Goal: Task Accomplishment & Management: Complete application form

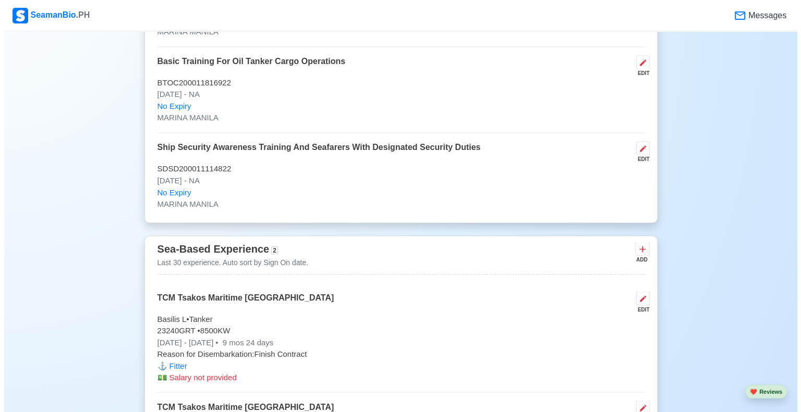
scroll to position [1855, 0]
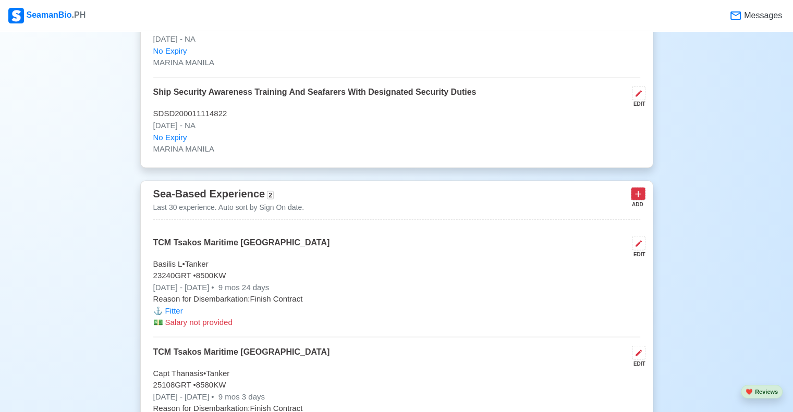
click at [640, 191] on icon at bounding box center [638, 194] width 6 height 6
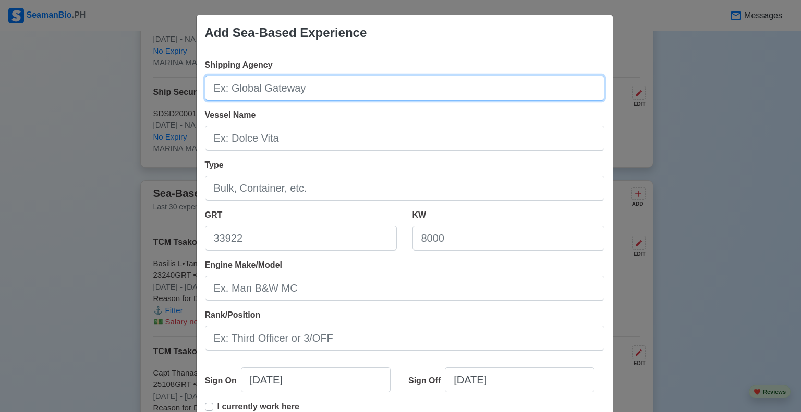
click at [284, 87] on input "Shipping Agency" at bounding box center [404, 88] width 399 height 25
type input "s"
click at [281, 87] on input "Status MaritimeCorp" at bounding box center [404, 88] width 399 height 25
click at [308, 87] on input "Status Maritime Corp" at bounding box center [404, 88] width 399 height 25
type input "Status Maritime Corp."
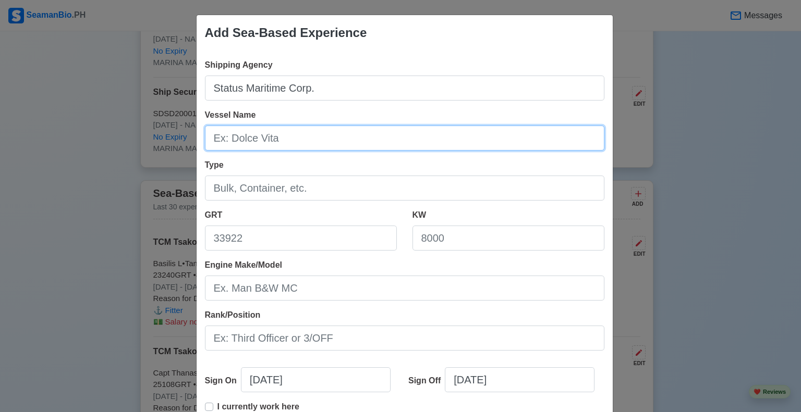
click at [257, 137] on input "Vessel Name" at bounding box center [404, 138] width 399 height 25
click at [223, 139] on input "Mt.Delphi" at bounding box center [404, 138] width 399 height 25
click at [225, 139] on input "Mt.Delphi" at bounding box center [404, 138] width 399 height 25
type input "Mt. [GEOGRAPHIC_DATA]"
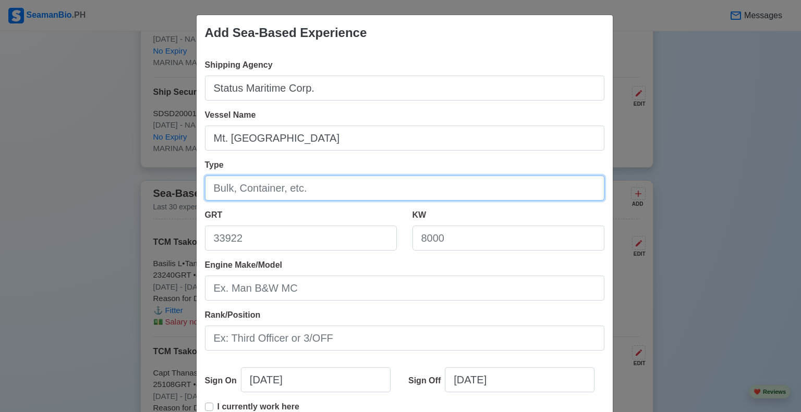
click at [231, 182] on input "Type" at bounding box center [404, 188] width 399 height 25
type input "Tanker"
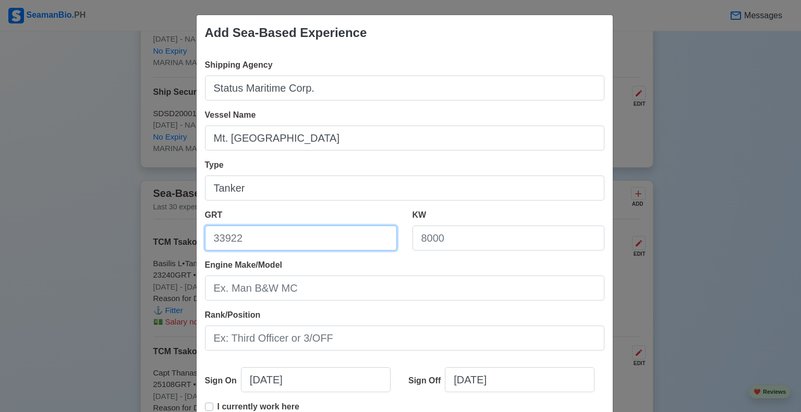
click at [260, 237] on input "GRT" at bounding box center [301, 238] width 192 height 25
type input "25124"
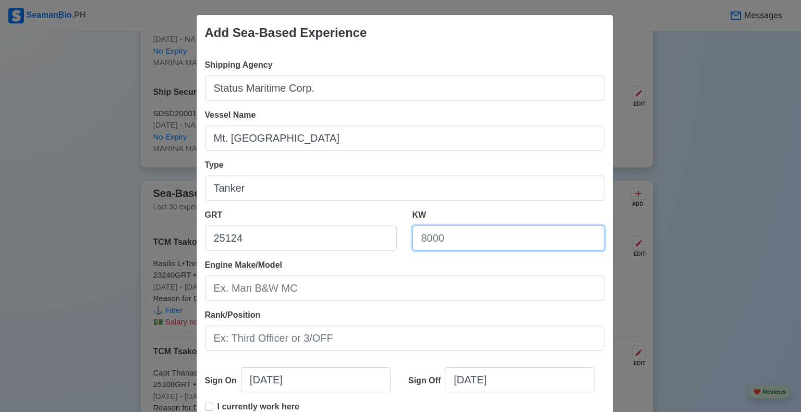
click at [450, 236] on input "KW" at bounding box center [508, 238] width 192 height 25
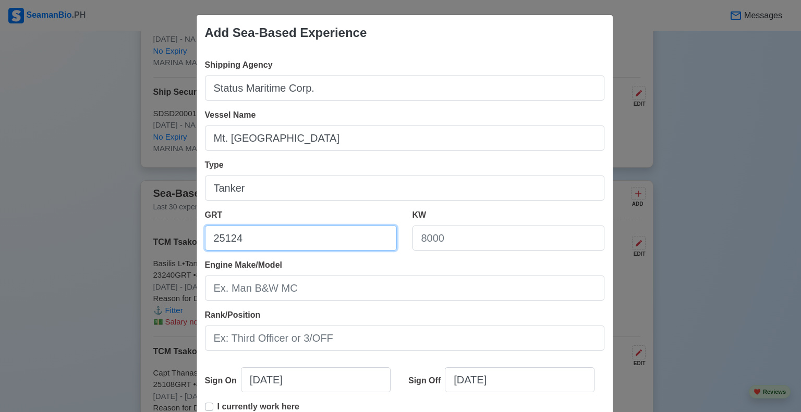
click at [288, 239] on input "25124" at bounding box center [301, 238] width 192 height 25
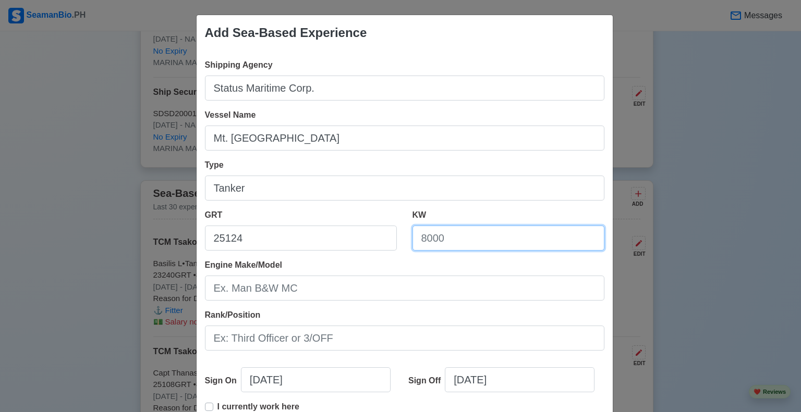
click at [493, 243] on input "KW" at bounding box center [508, 238] width 192 height 25
type input "11640"
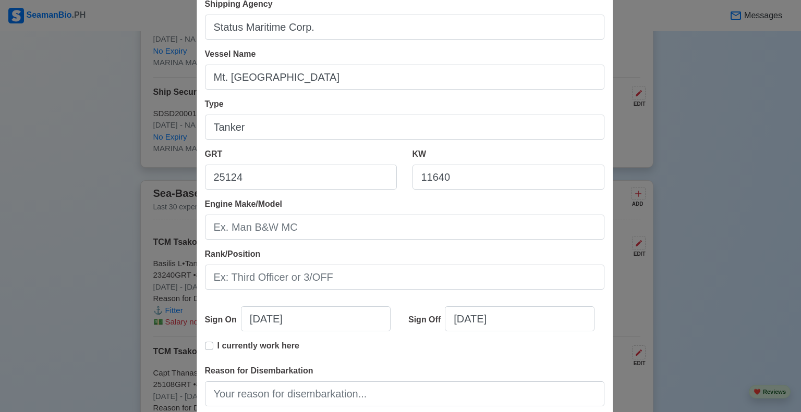
scroll to position [62, 0]
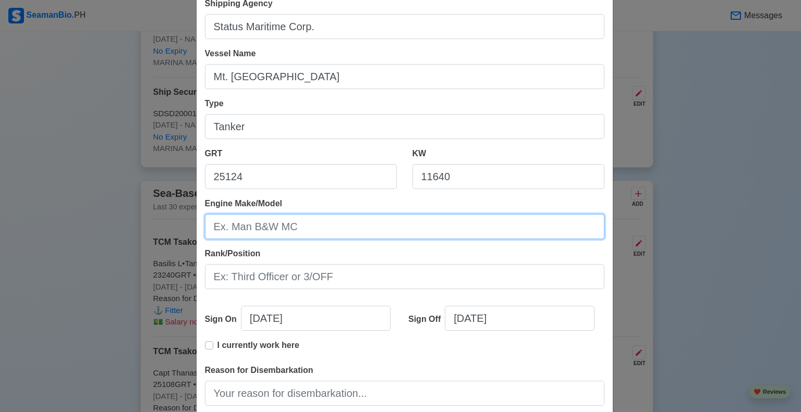
click at [312, 226] on input "Engine Make/Model" at bounding box center [404, 226] width 399 height 25
type input "B&W"
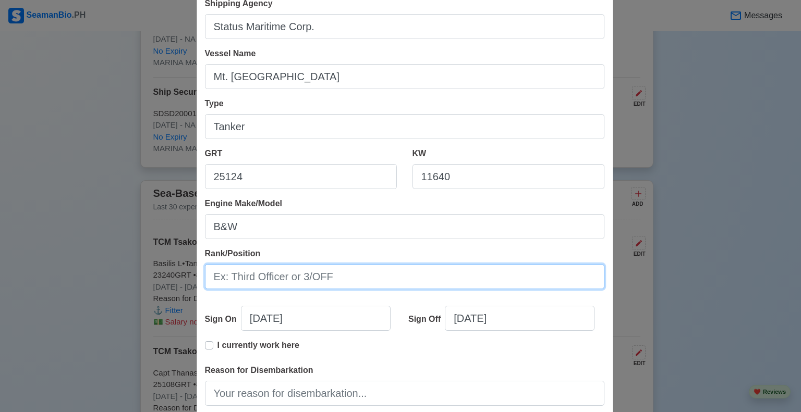
click at [246, 274] on input "Rank/Position" at bounding box center [404, 276] width 399 height 25
type input "f"
type input "Fitter"
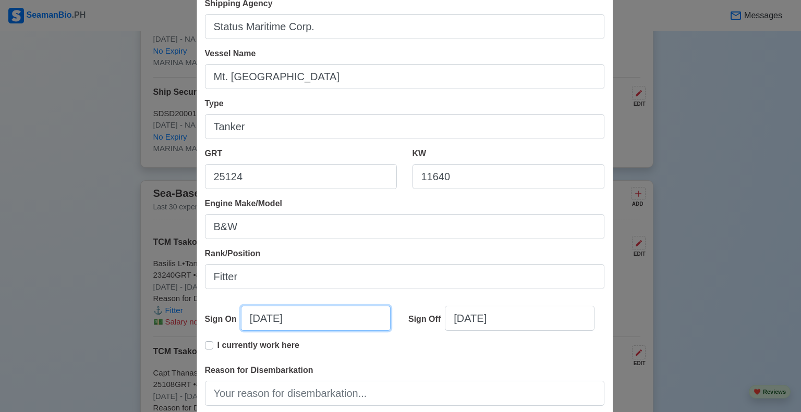
select select "****"
select select "*********"
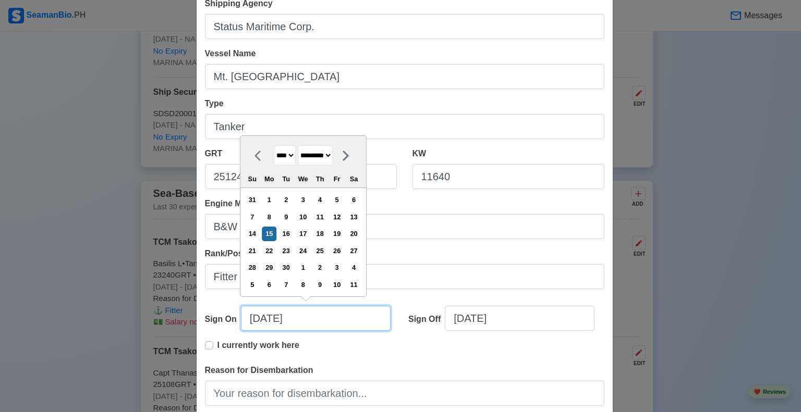
click at [302, 319] on input "[DATE]" at bounding box center [316, 318] width 150 height 25
click at [275, 318] on input "[DATE]" at bounding box center [316, 318] width 150 height 25
click at [271, 317] on input "[DATE]" at bounding box center [316, 318] width 150 height 25
click at [274, 271] on div "29" at bounding box center [269, 268] width 14 height 14
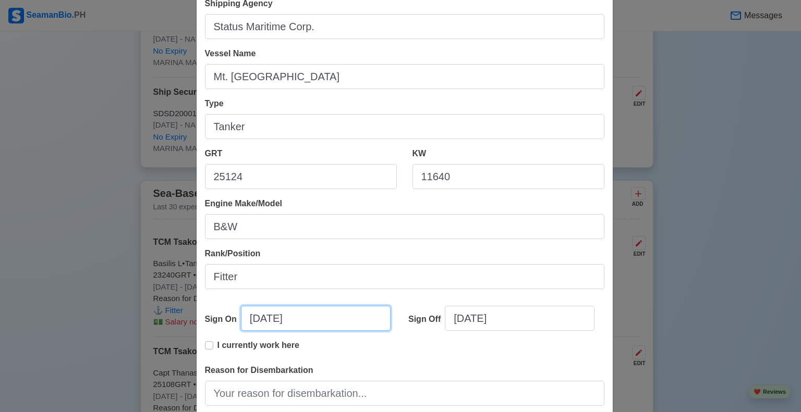
type input "[DATE]"
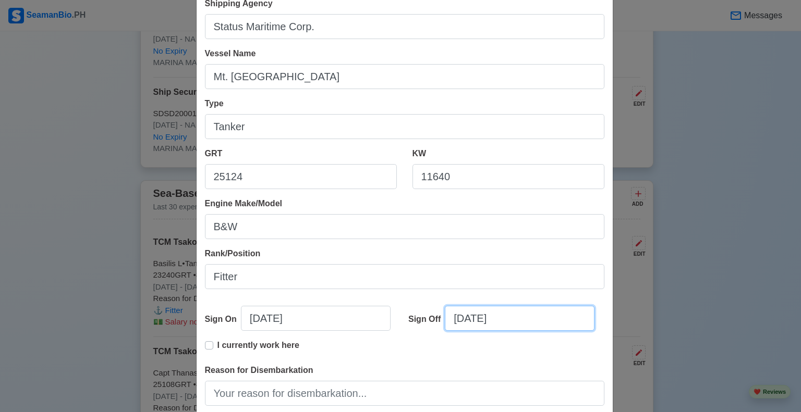
click at [476, 318] on input "[DATE]" at bounding box center [520, 318] width 150 height 25
select select "****"
select select "*********"
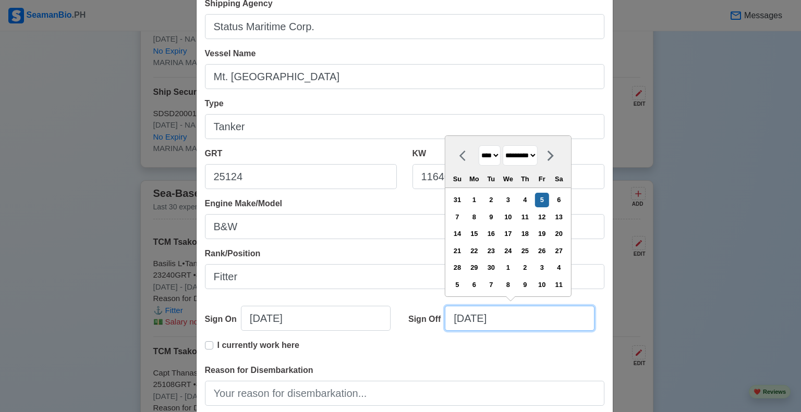
type input "[DATE]"
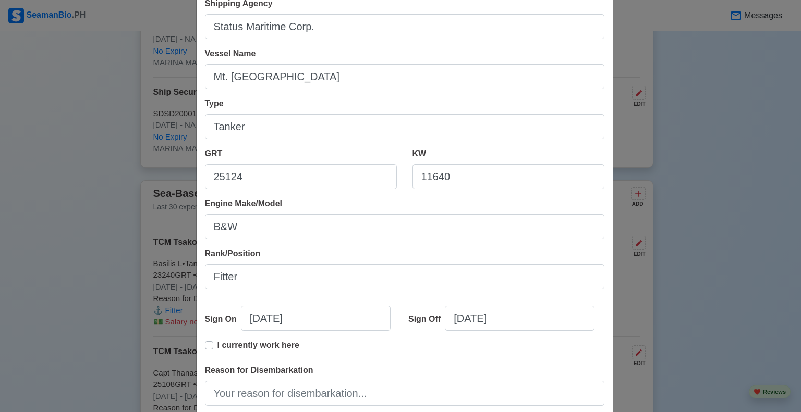
click at [792, 405] on div "Add Sea-Based Experience Shipping Agency Status Maritime Corp. Vessel Name Mt. …" at bounding box center [400, 206] width 801 height 412
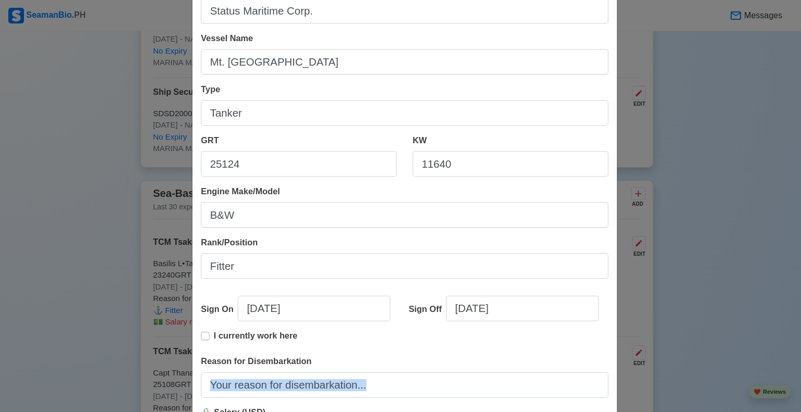
click at [792, 405] on div "Add Sea-Based Experience Shipping Agency Status Maritime Corp. Vessel Name Mt. …" at bounding box center [400, 206] width 801 height 412
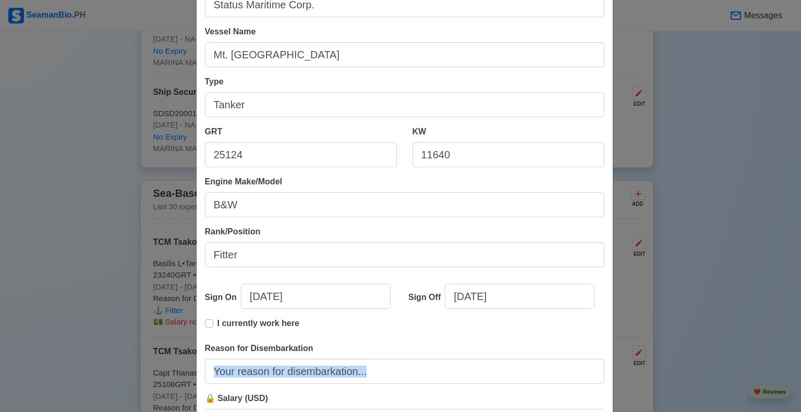
click at [792, 405] on div "Add Sea-Based Experience Shipping Agency Status Maritime Corp. Vessel Name Mt. …" at bounding box center [400, 206] width 801 height 412
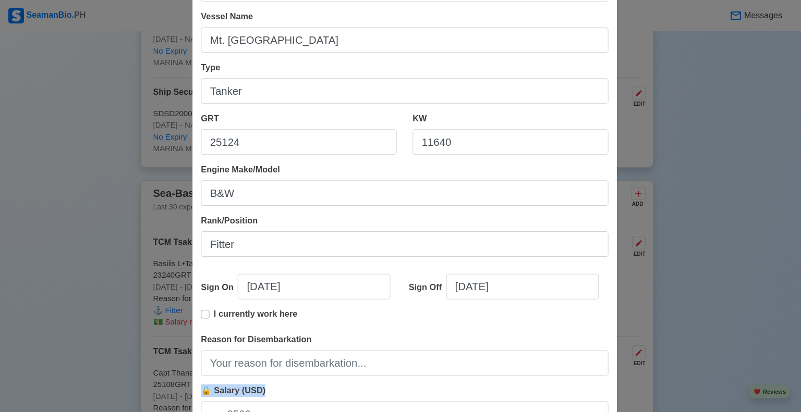
click at [792, 405] on div "Add Sea-Based Experience Shipping Agency Status Maritime Corp. Vessel Name Mt. …" at bounding box center [400, 206] width 801 height 412
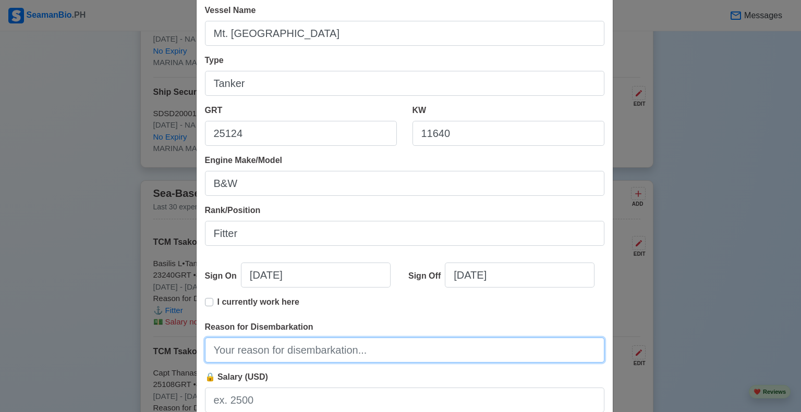
click at [302, 352] on input "Reason for Disembarkation" at bounding box center [404, 350] width 399 height 25
type input "Finish Contract"
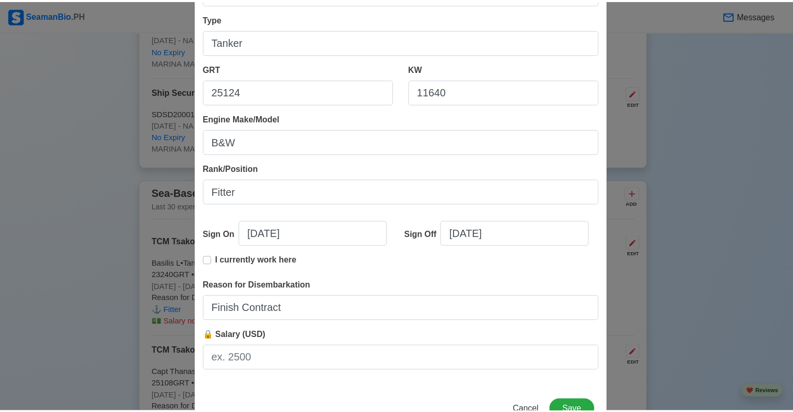
scroll to position [181, 0]
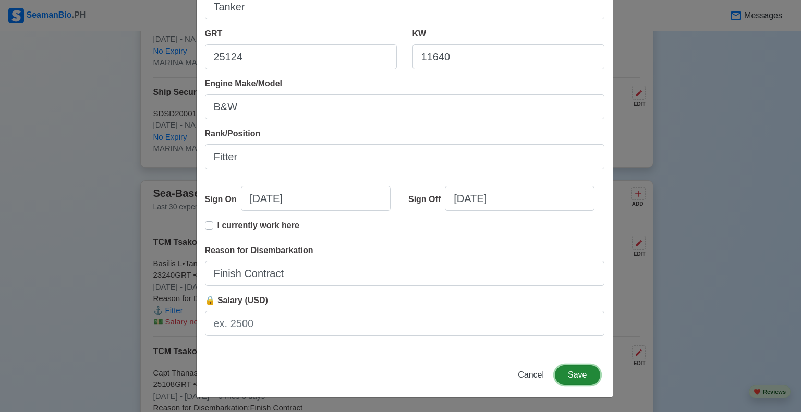
click at [582, 377] on button "Save" at bounding box center [577, 375] width 45 height 20
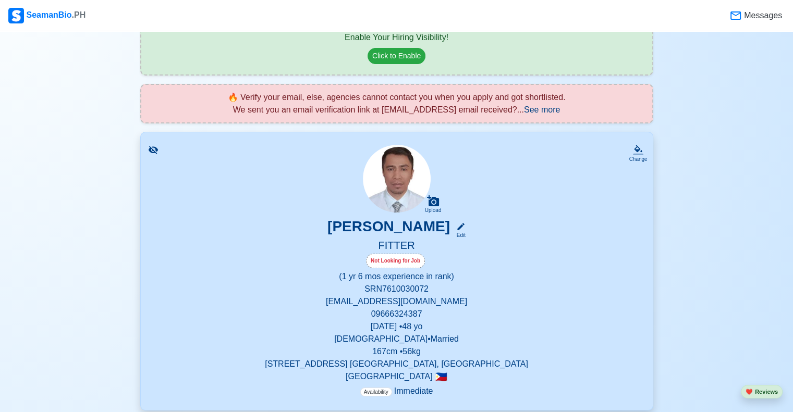
scroll to position [62, 0]
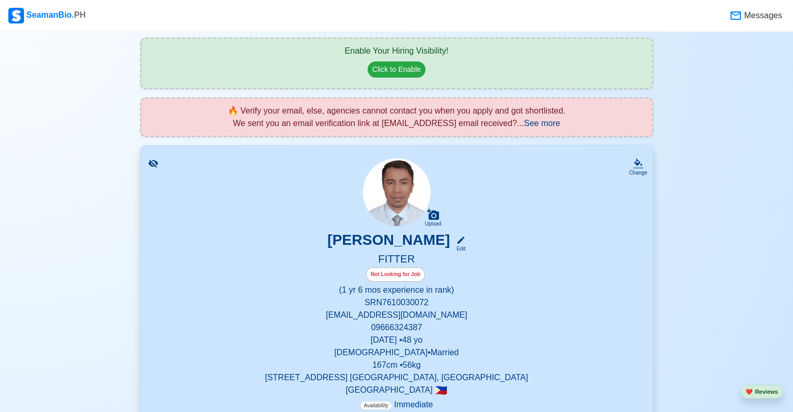
click at [409, 276] on div "Not Looking for Job" at bounding box center [395, 274] width 59 height 15
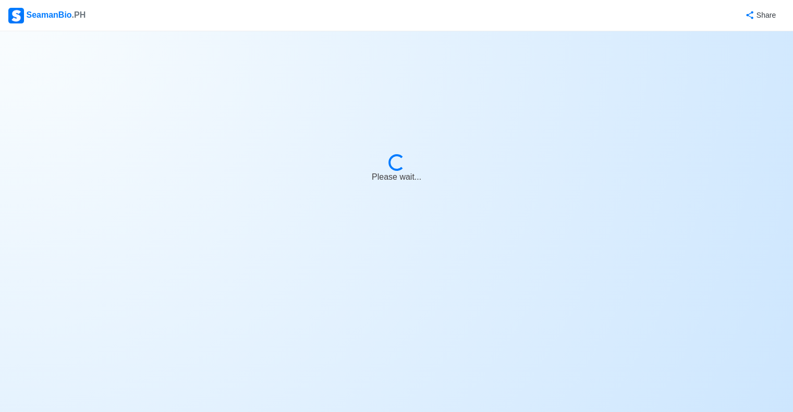
select select "Visible for Hiring"
select select "Married"
select select "[DEMOGRAPHIC_DATA]"
select select "PH"
select select "1"
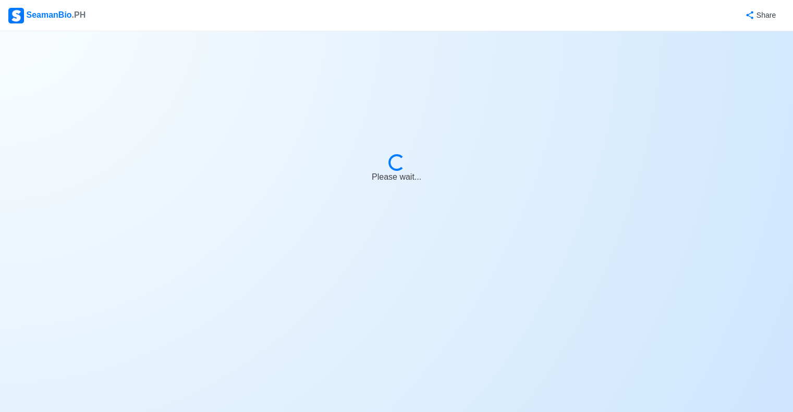
select select "6"
select select "4102416000000"
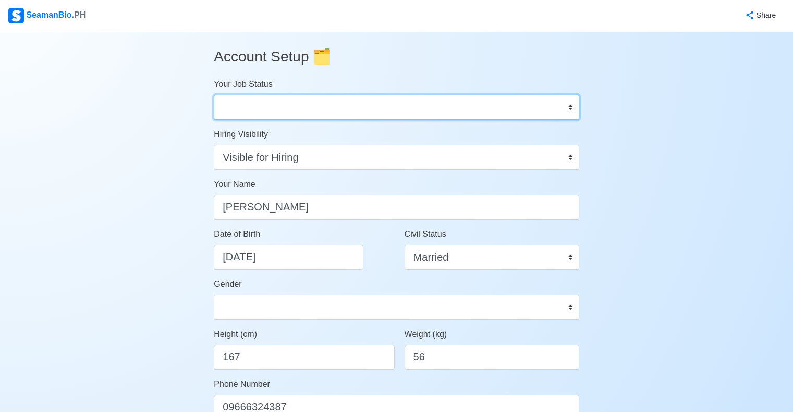
click at [569, 110] on select "Onboard Actively Looking for Job Not Looking for Job" at bounding box center [396, 107] width 365 height 25
select select "Actively Looking for Job"
click at [214, 95] on select "Onboard Actively Looking for Job Not Looking for Job" at bounding box center [396, 107] width 365 height 25
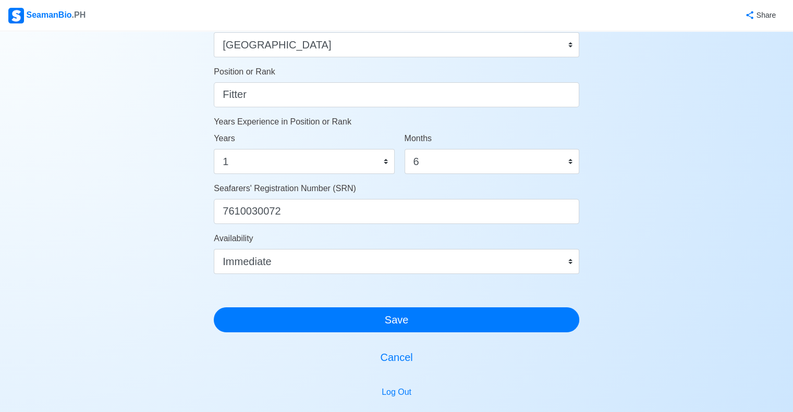
scroll to position [513, 0]
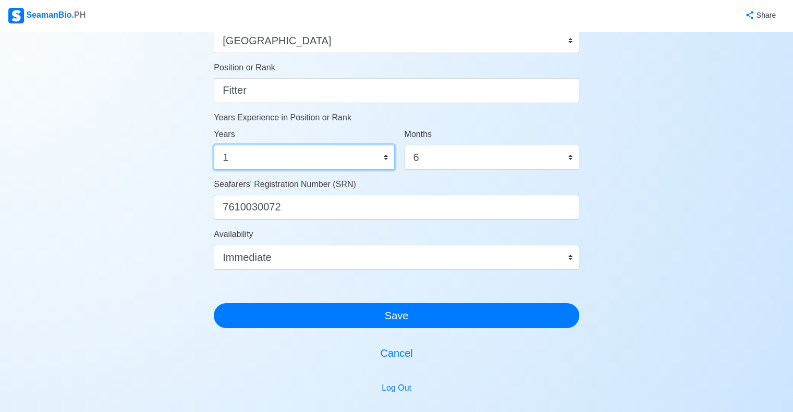
click at [231, 163] on select "0 1 2 3 4 5 6 7 8 9 10 11 12 13 14 15 16 17 18 19 20 21 22 23 24 25 26 27 28 29…" at bounding box center [304, 157] width 180 height 25
click at [214, 145] on select "0 1 2 3 4 5 6 7 8 9 10 11 12 13 14 15 16 17 18 19 20 21 22 23 24 25 26 27 28 29…" at bounding box center [304, 157] width 180 height 25
click at [240, 160] on select "0 1 2 3 4 5 6 7 8 9 10 11 12 13 14 15 16 17 18 19 20 21 22 23 24 25 26 27 28 29…" at bounding box center [304, 157] width 180 height 25
select select "2"
click at [214, 145] on select "0 1 2 3 4 5 6 7 8 9 10 11 12 13 14 15 16 17 18 19 20 21 22 23 24 25 26 27 28 29…" at bounding box center [304, 157] width 180 height 25
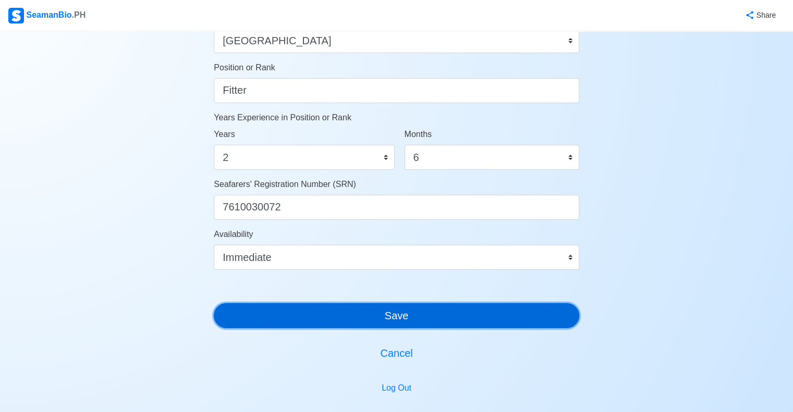
click at [450, 323] on button "Save" at bounding box center [396, 315] width 365 height 25
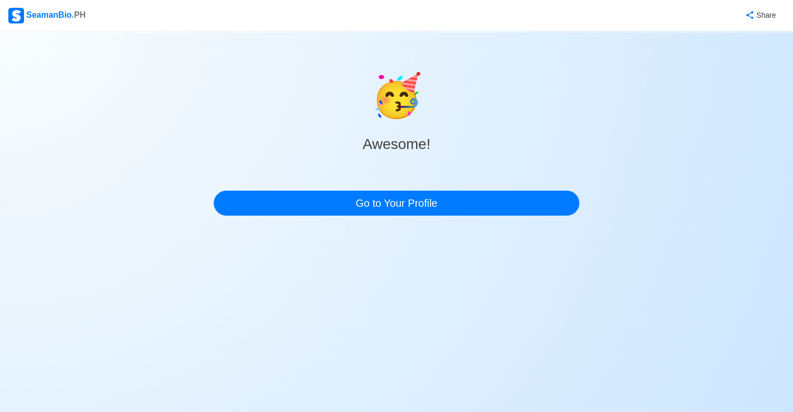
scroll to position [0, 0]
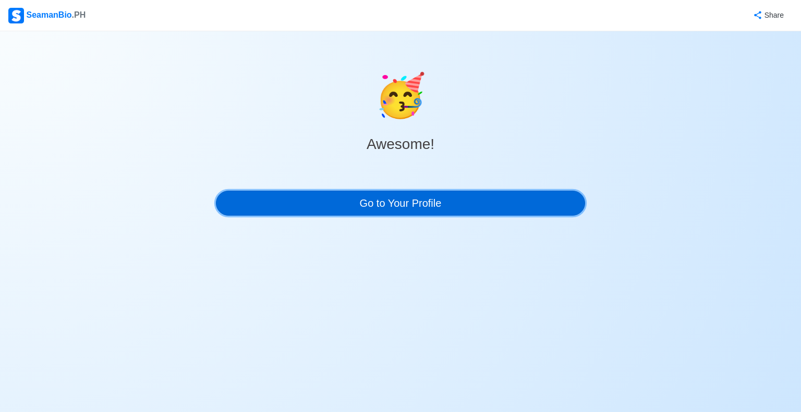
click at [430, 199] on link "Go to Your Profile" at bounding box center [400, 203] width 369 height 25
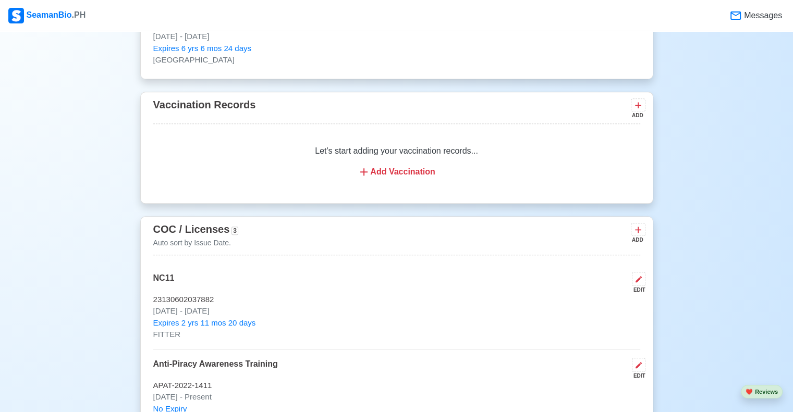
scroll to position [987, 0]
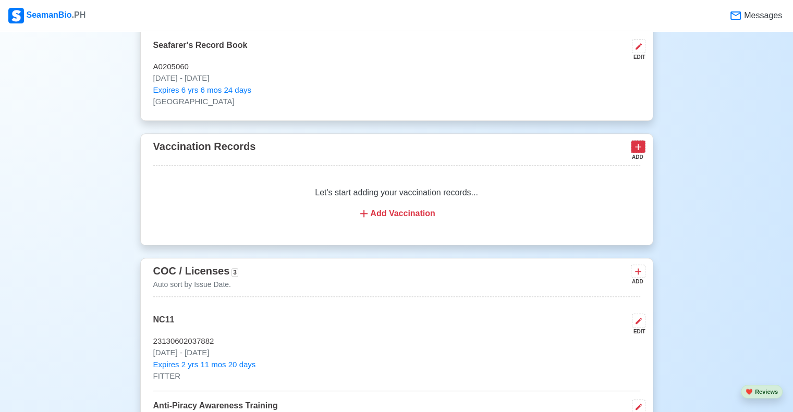
click at [639, 147] on icon at bounding box center [638, 147] width 10 height 10
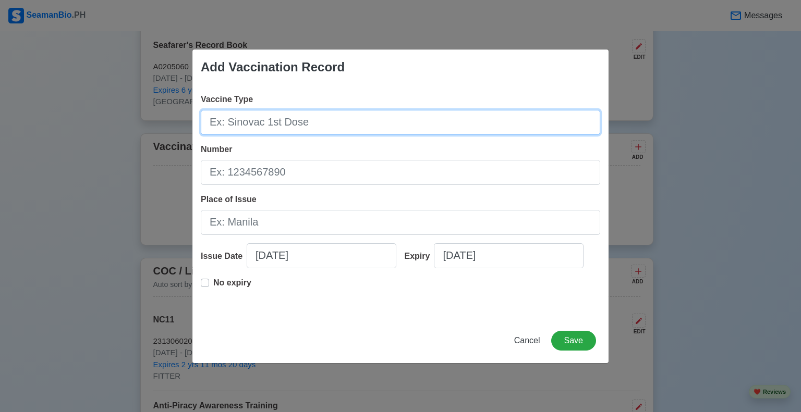
click at [323, 122] on input "Vaccine Type" at bounding box center [400, 122] width 399 height 25
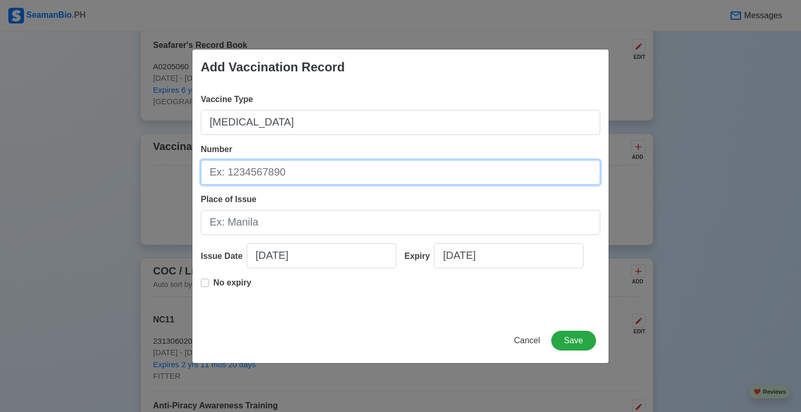
click at [293, 171] on input "Number" at bounding box center [400, 172] width 399 height 25
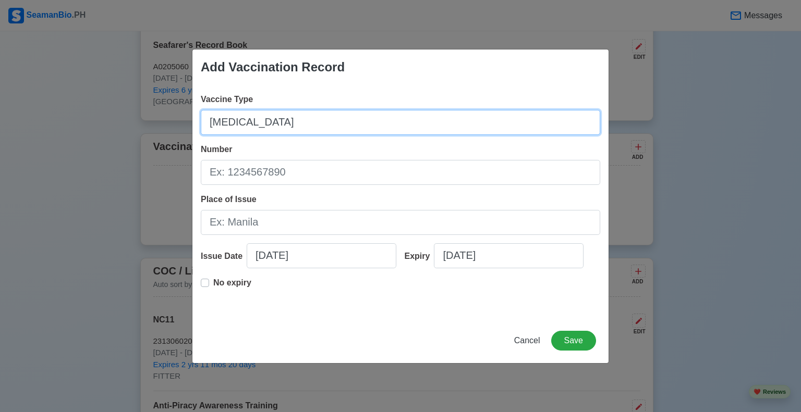
click at [255, 121] on input "[MEDICAL_DATA]" at bounding box center [400, 122] width 399 height 25
type input "p"
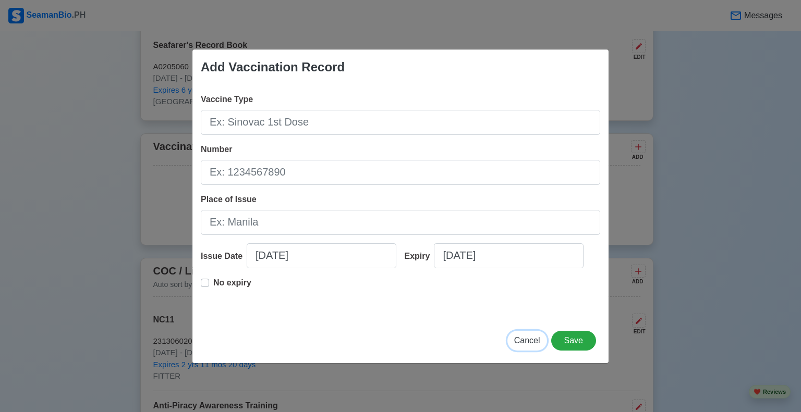
click at [530, 339] on span "Cancel" at bounding box center [527, 340] width 26 height 9
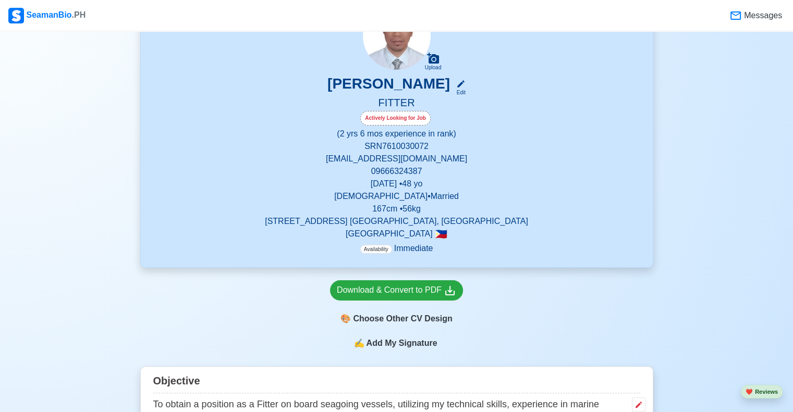
scroll to position [138, 0]
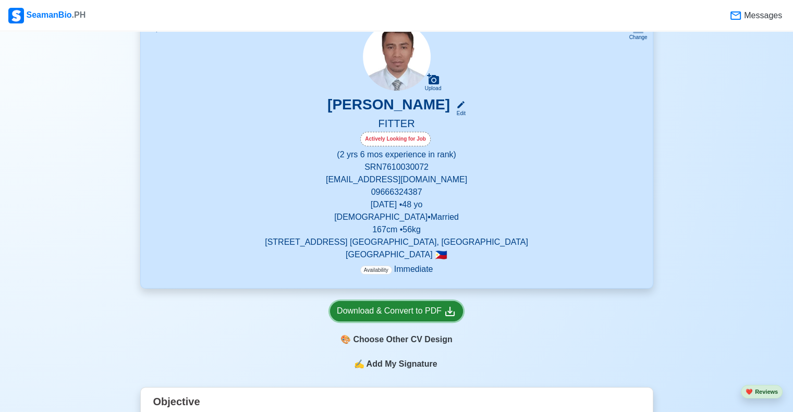
click at [420, 319] on link "Download & Convert to PDF" at bounding box center [396, 311] width 133 height 20
